Goal: Find specific page/section: Find specific page/section

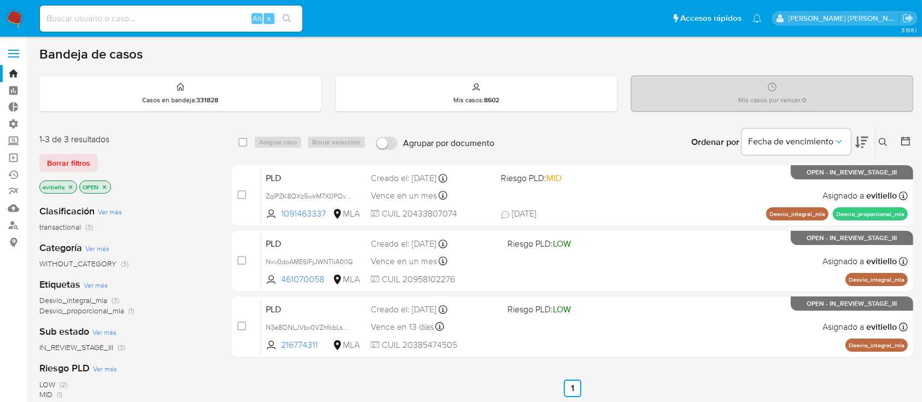
click at [214, 19] on input at bounding box center [171, 18] width 262 height 14
paste input "PVli9T0LNbk6d6RqlDYu6aNA"
type input "PVli9T0LNbk6d6RqlDYu6aNA"
click at [288, 15] on icon "search-icon" at bounding box center [287, 18] width 9 height 9
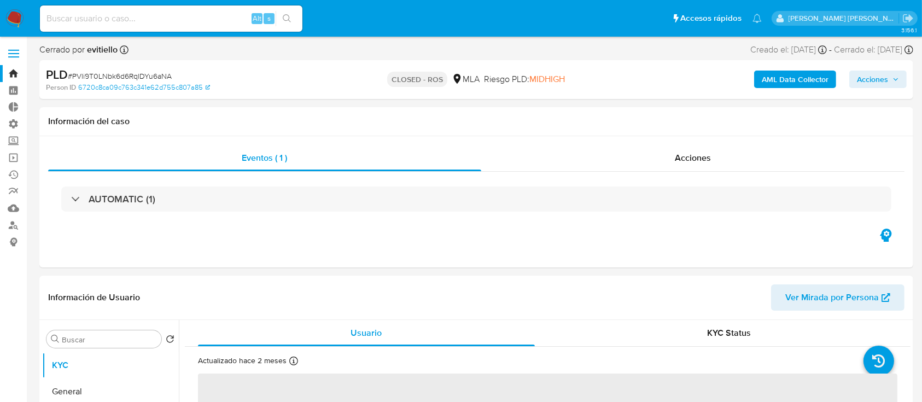
select select "10"
click at [159, 16] on input at bounding box center [171, 18] width 262 height 14
paste input "0KgQ7s4fBbvytLIDYmshdiWT"
type input "0KgQ7s4fBbvytLIDYmshdiWT"
click at [293, 16] on button "search-icon" at bounding box center [286, 18] width 22 height 15
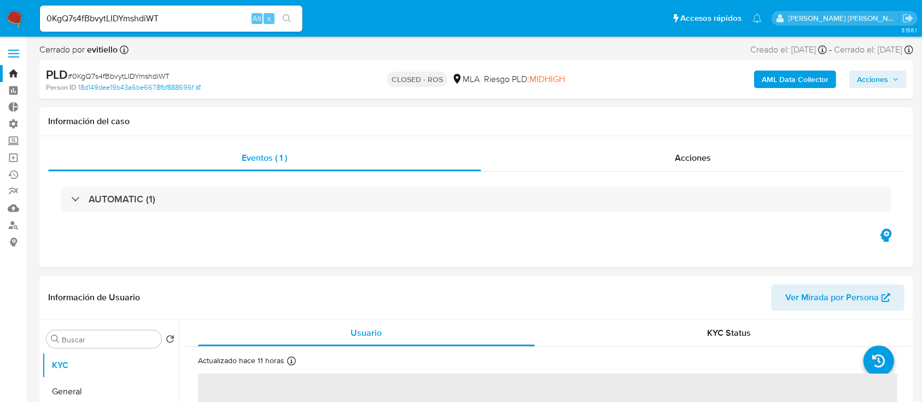
select select "10"
click at [187, 22] on input "0KgQ7s4fBbvytLIDYmshdiWT" at bounding box center [171, 18] width 262 height 14
paste input "a2G081VW6DUnmRDavOVXgptb"
type input "a2G081VW6DUnmRDavOVXgptb"
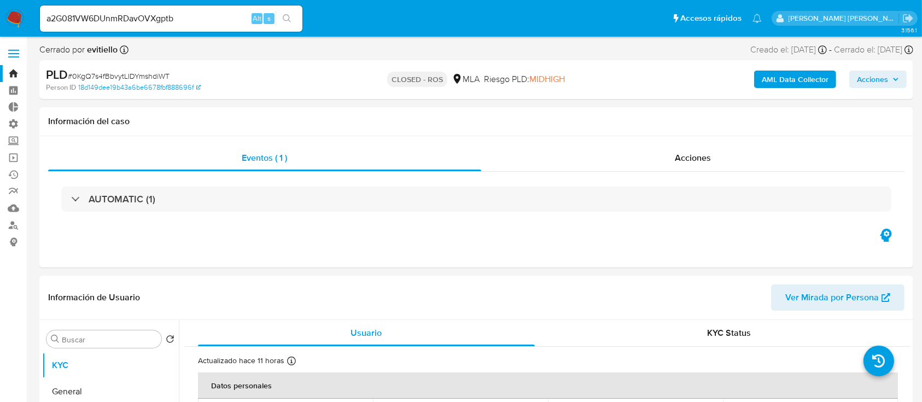
click at [287, 22] on icon "search-icon" at bounding box center [287, 18] width 9 height 9
select select "10"
click at [154, 17] on input "a2G081VW6DUnmRDavOVXgptb" at bounding box center [171, 18] width 262 height 14
paste input "vC64UnItTSPWKLUaKF9wppM"
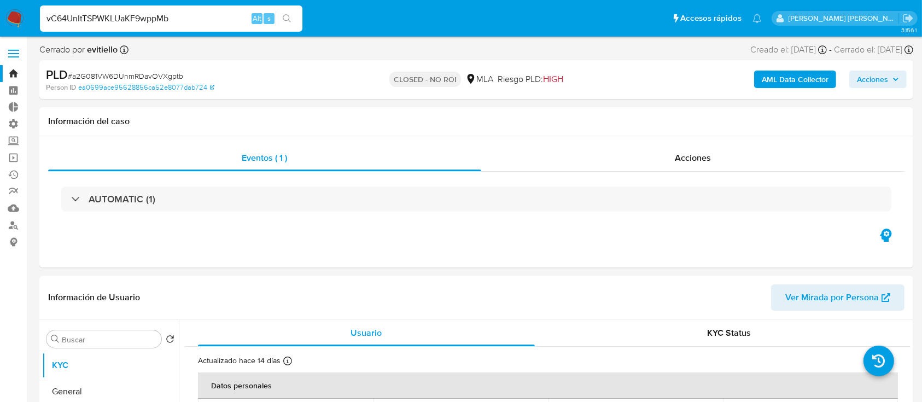
type input "vC64UnItTSPWKLUaKF9wppMb"
click at [293, 8] on div "vC64UnItTSPWKLUaKF9wppMb Alt s" at bounding box center [171, 18] width 262 height 26
click at [295, 16] on button "search-icon" at bounding box center [286, 18] width 22 height 15
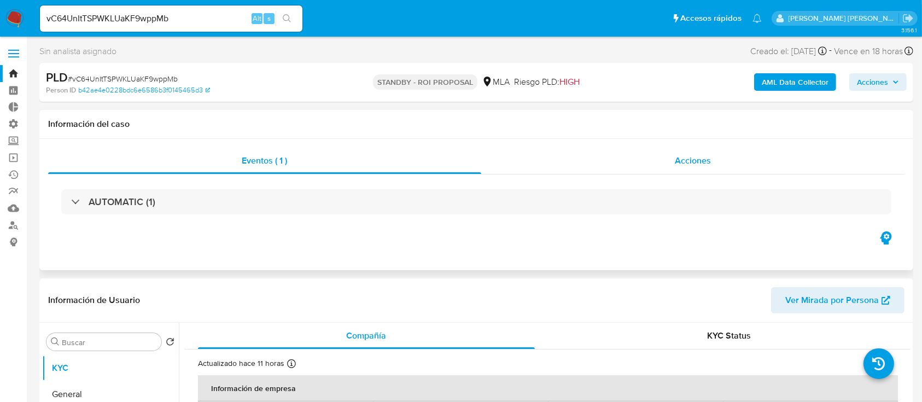
select select "10"
click at [703, 154] on span "Acciones" at bounding box center [692, 160] width 36 height 13
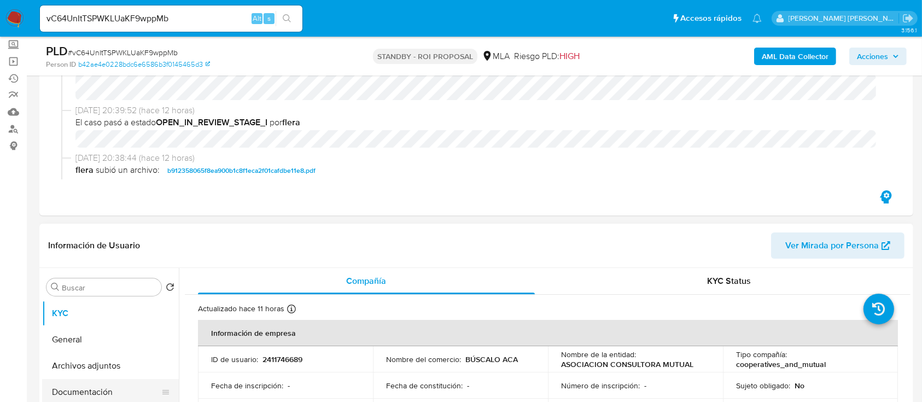
scroll to position [219, 0]
